Goal: Task Accomplishment & Management: Manage account settings

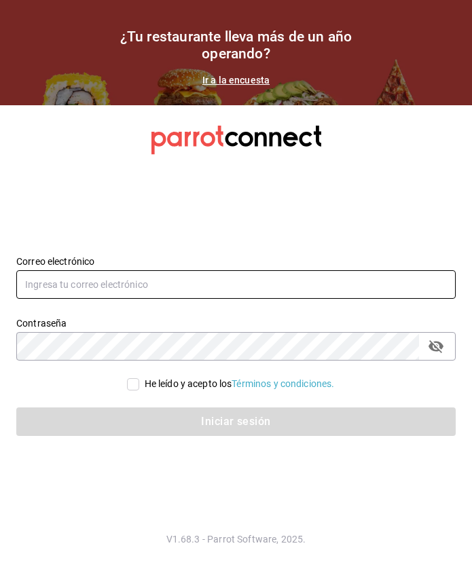
type input "lilianamedrano@playabichis.mx"
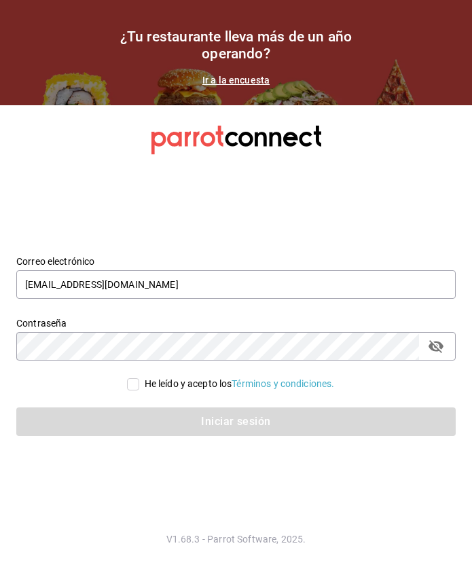
click at [469, 189] on section "Datos incorrectos. Verifica que tu Correo o Contraseña estén bien escritos. Cor…" at bounding box center [236, 345] width 472 height 481
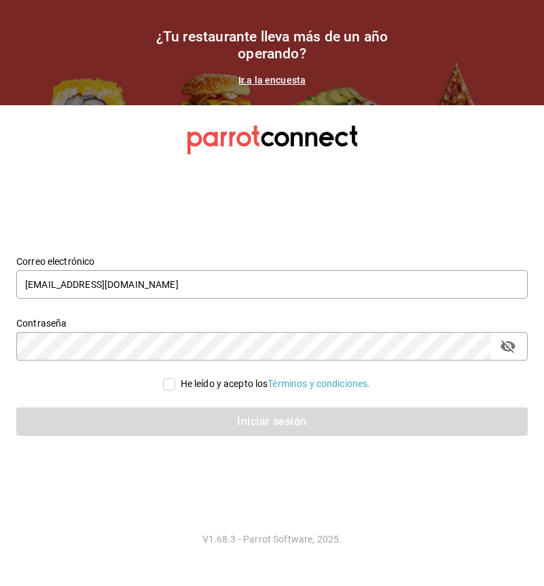
click at [163, 382] on input "He leído y acepto los Términos y condiciones." at bounding box center [169, 384] width 12 height 12
checkbox input "true"
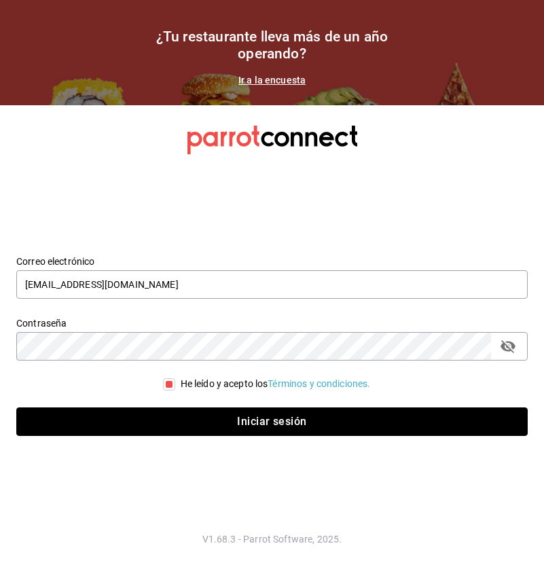
click at [302, 422] on button "Iniciar sesión" at bounding box center [271, 422] width 511 height 29
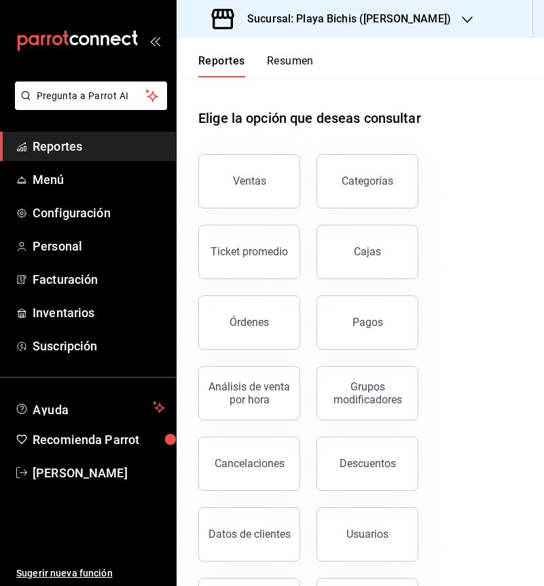
click at [268, 179] on button "Ventas" at bounding box center [249, 181] width 102 height 54
